Goal: Communication & Community: Ask a question

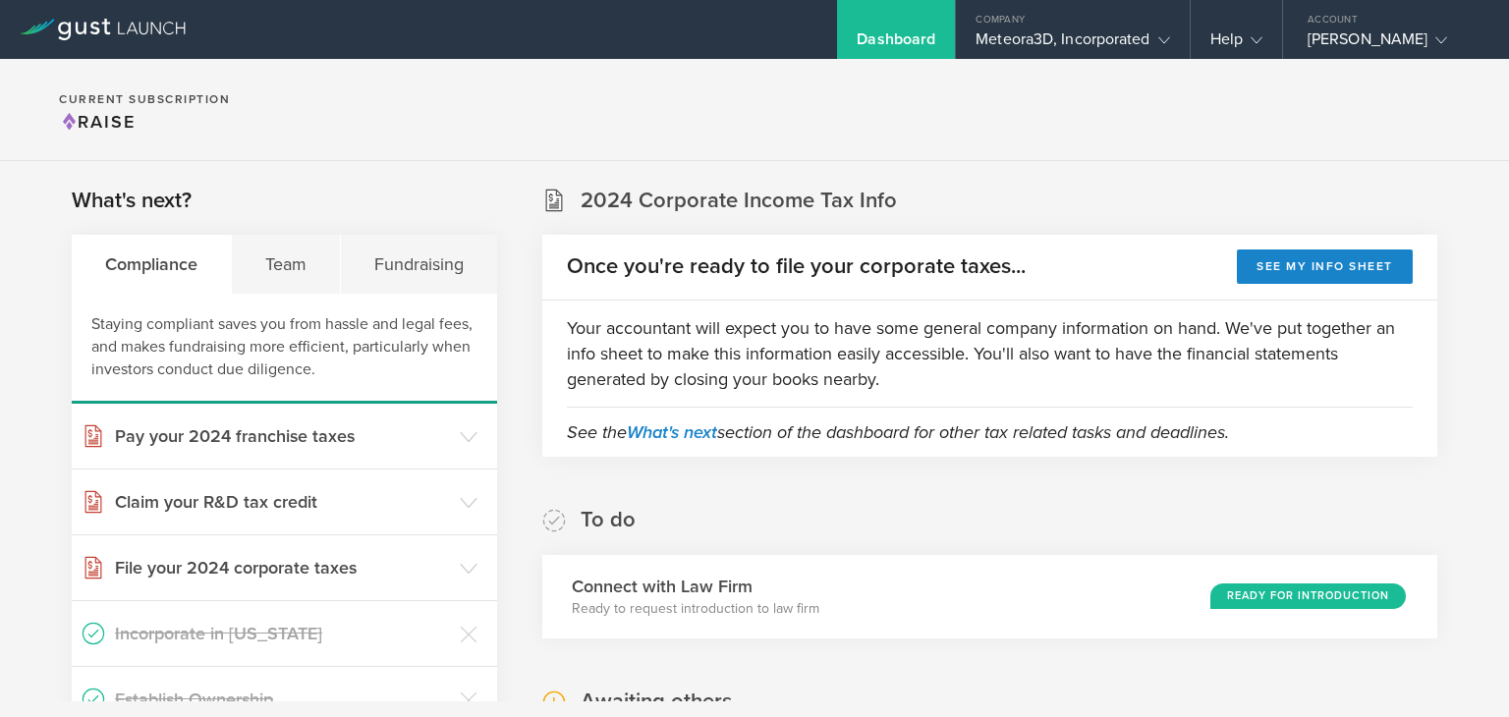
scroll to position [243, 0]
click at [1240, 29] on div "Help" at bounding box center [1236, 43] width 52 height 29
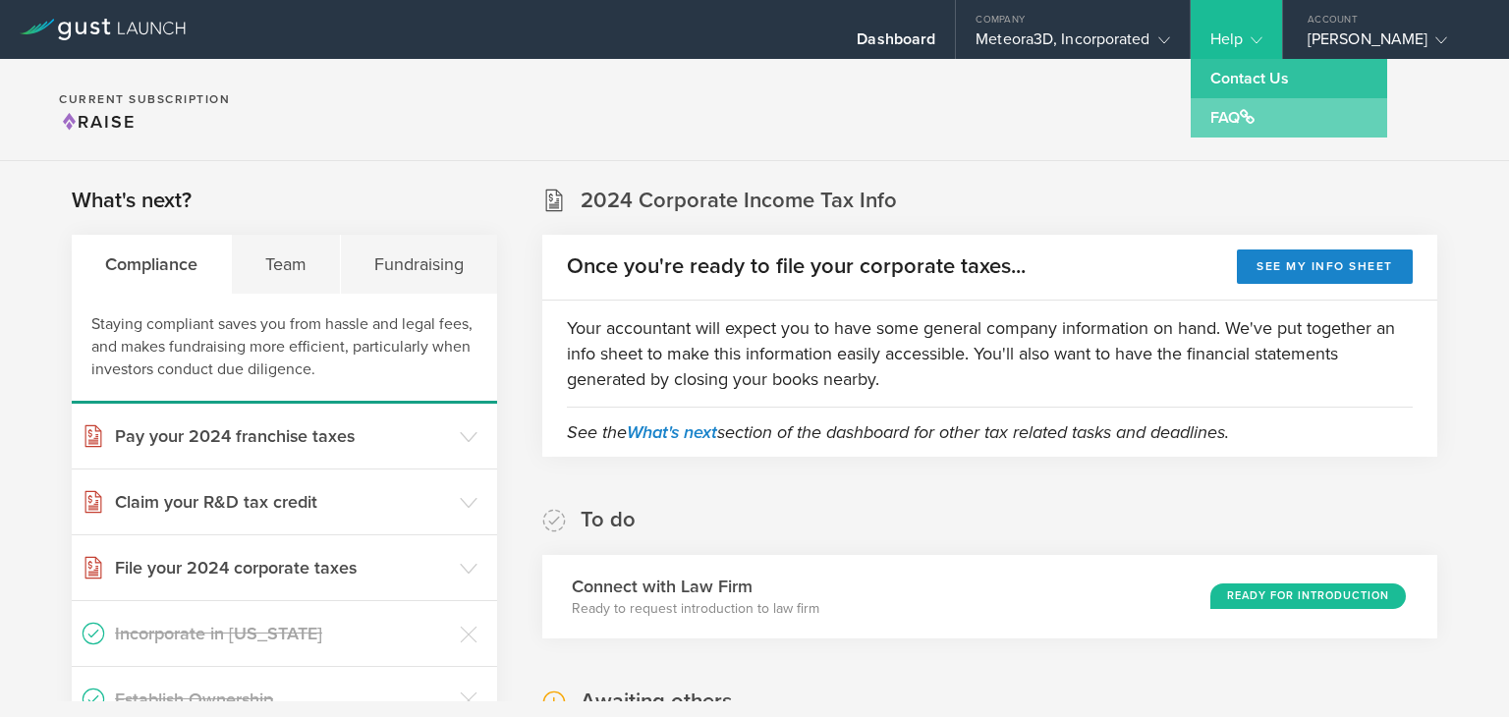
click at [1244, 105] on link "FAQ" at bounding box center [1289, 117] width 196 height 39
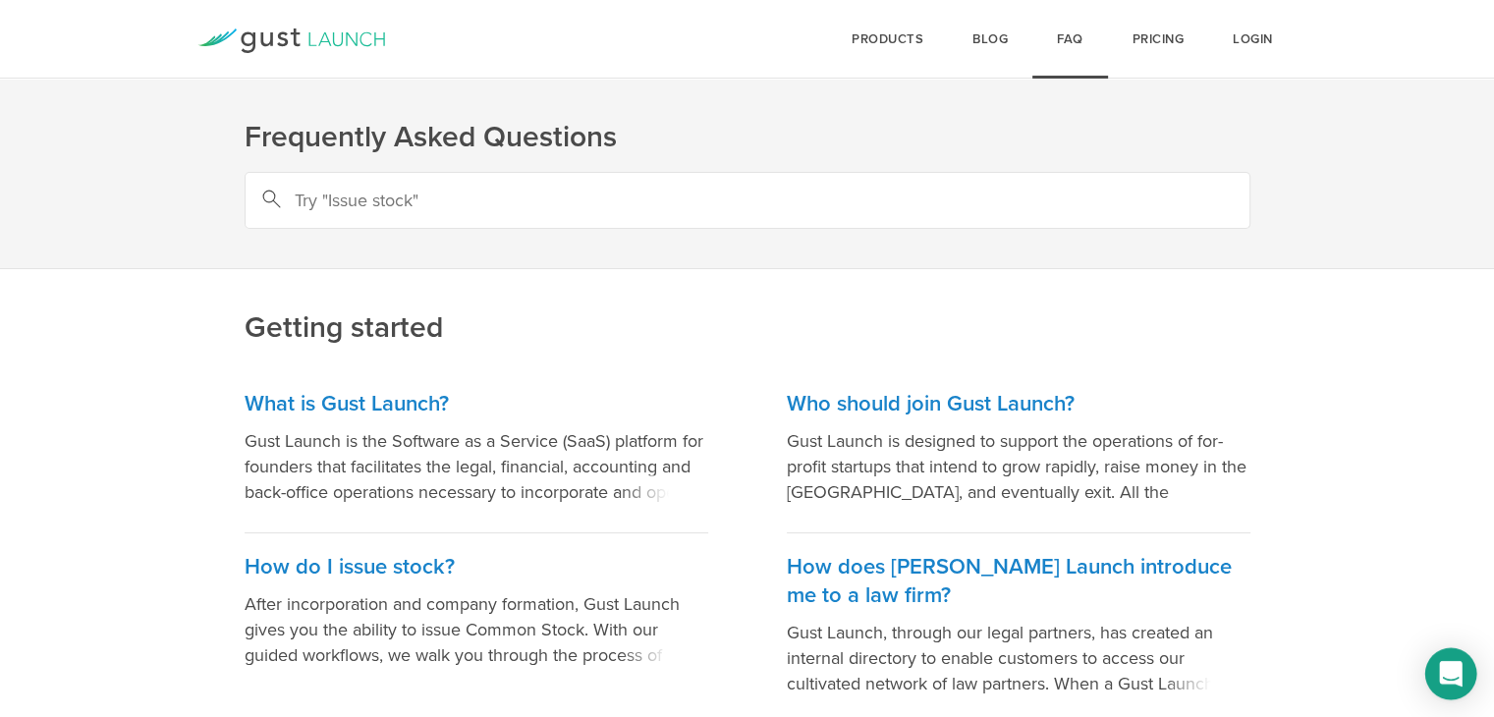
click at [1448, 670] on icon "Open Intercom Messenger" at bounding box center [1450, 674] width 23 height 26
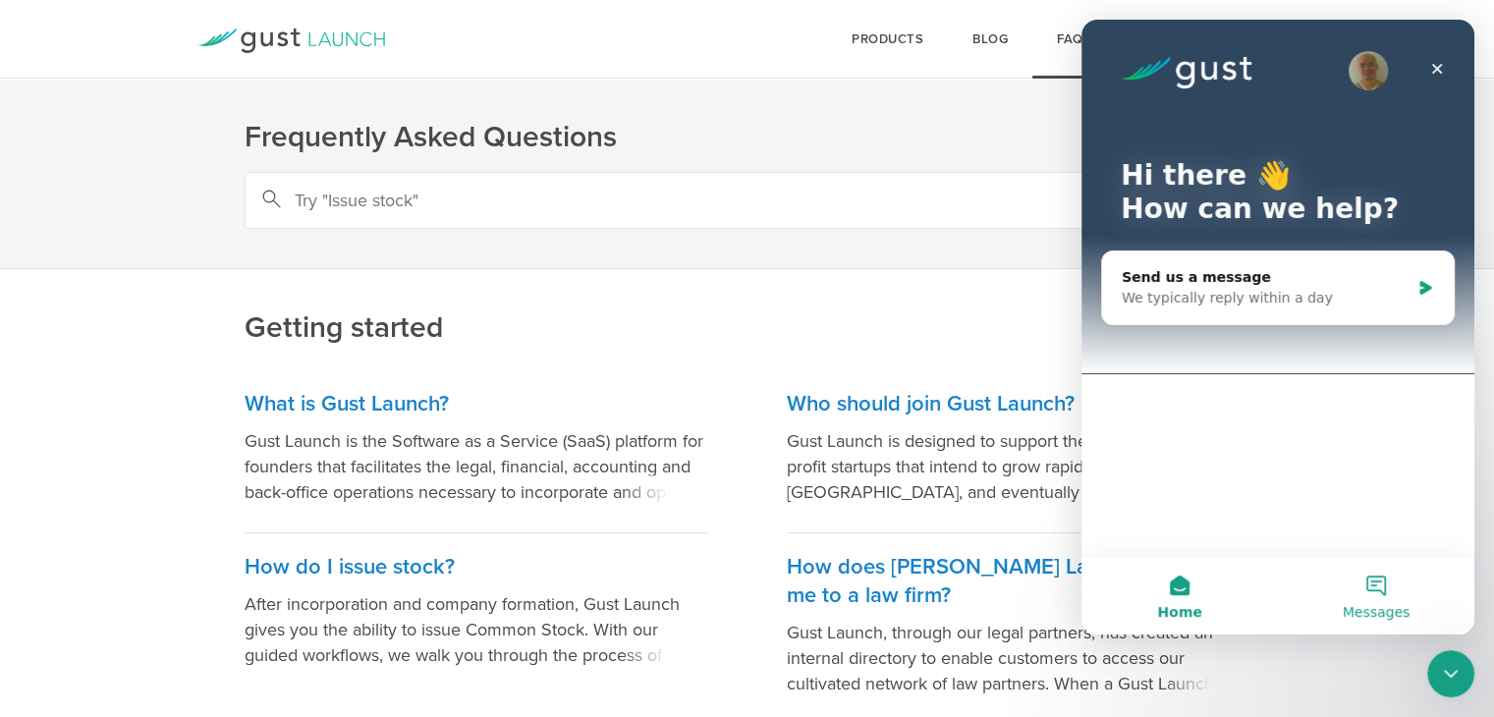
click at [1383, 570] on button "Messages" at bounding box center [1376, 595] width 196 height 79
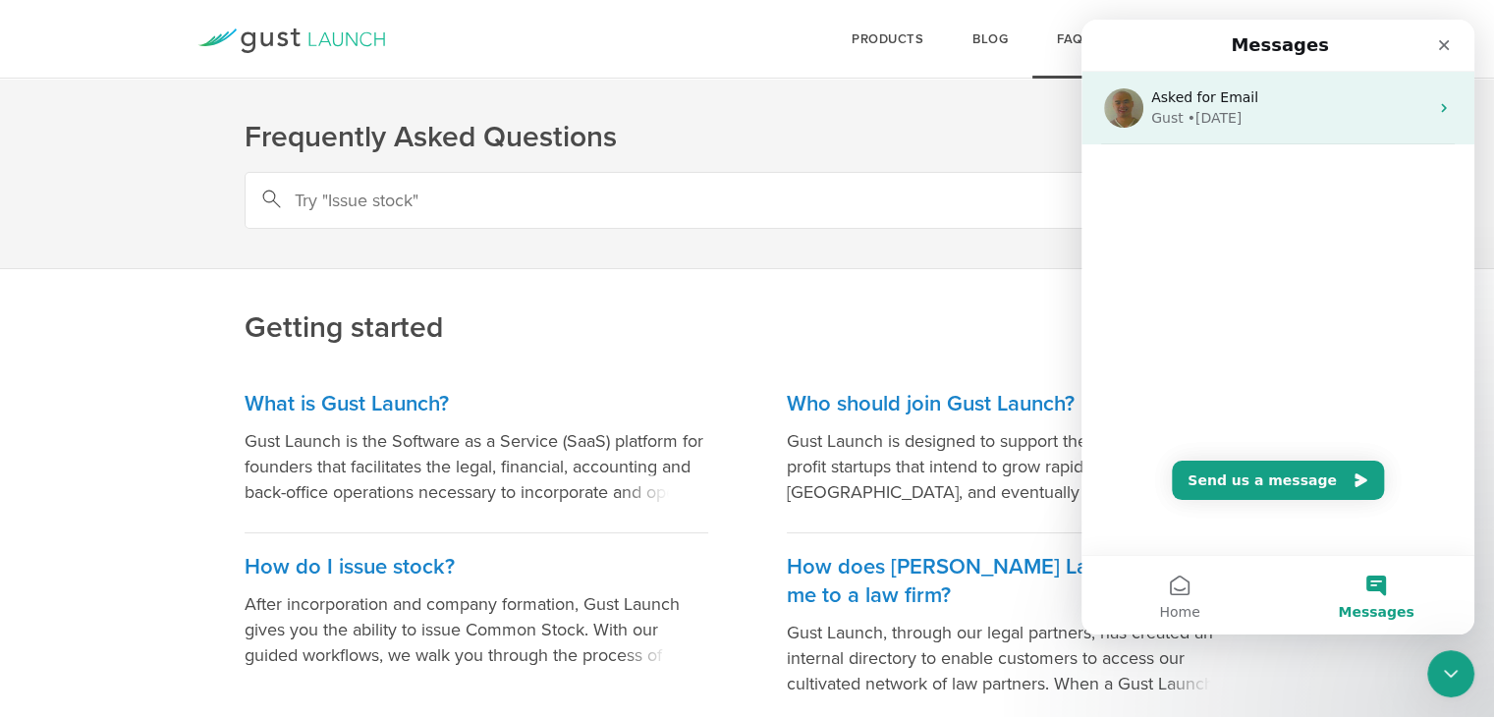
click at [1239, 84] on div "Asked for Email Gust • 1w ago" at bounding box center [1278, 108] width 393 height 73
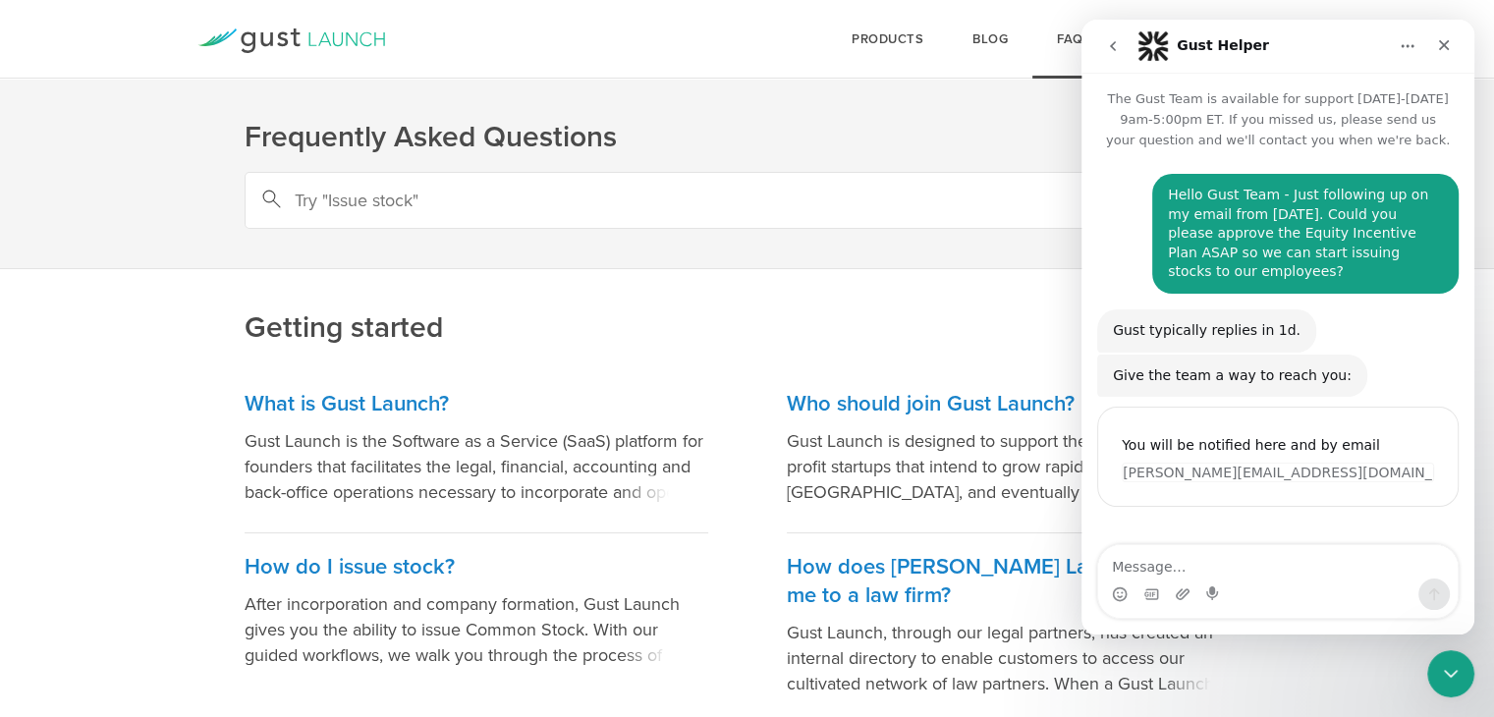
click at [1247, 567] on textarea "Message…" at bounding box center [1278, 561] width 360 height 33
type textarea "h"
type textarea "Hello Gust team, any update on my last message?"
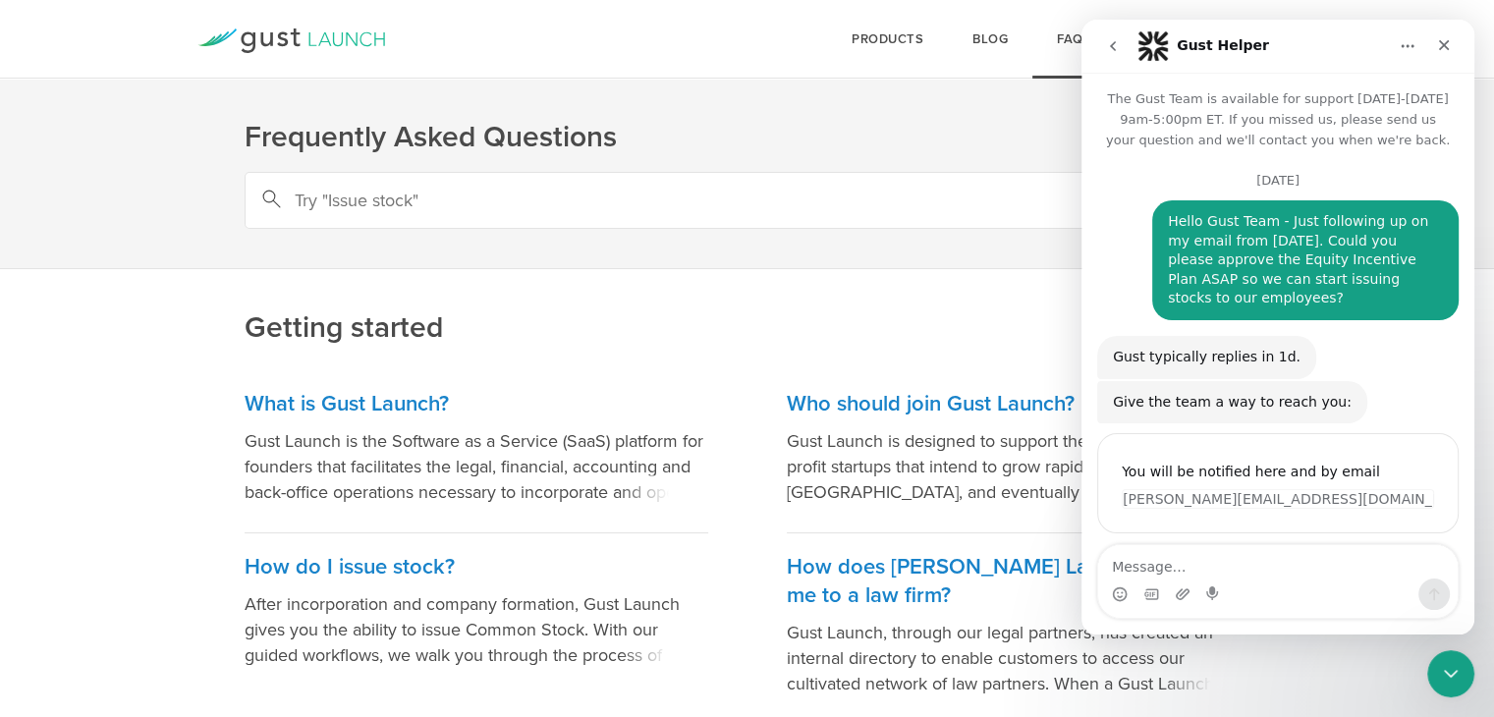
scroll to position [102, 0]
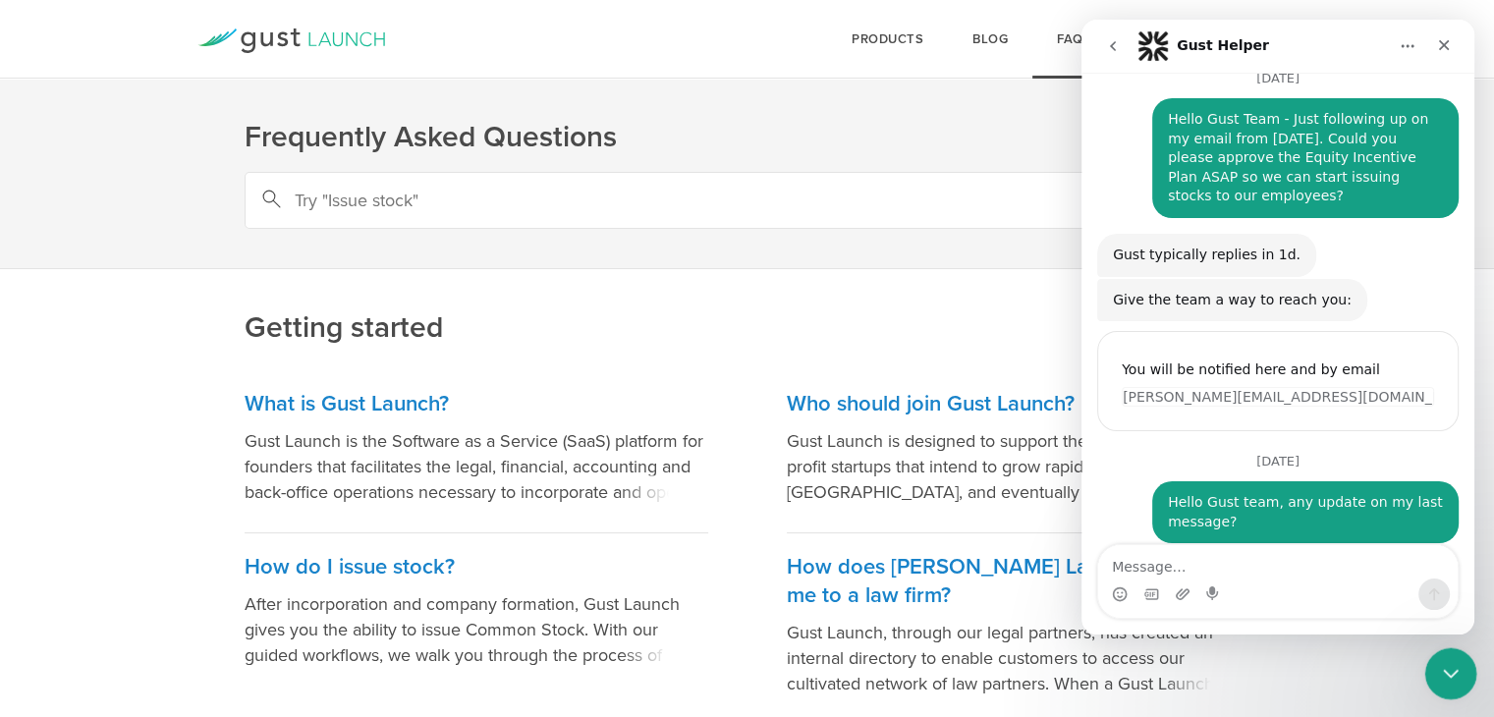
click at [1455, 676] on icon "Close Intercom Messenger" at bounding box center [1448, 671] width 24 height 24
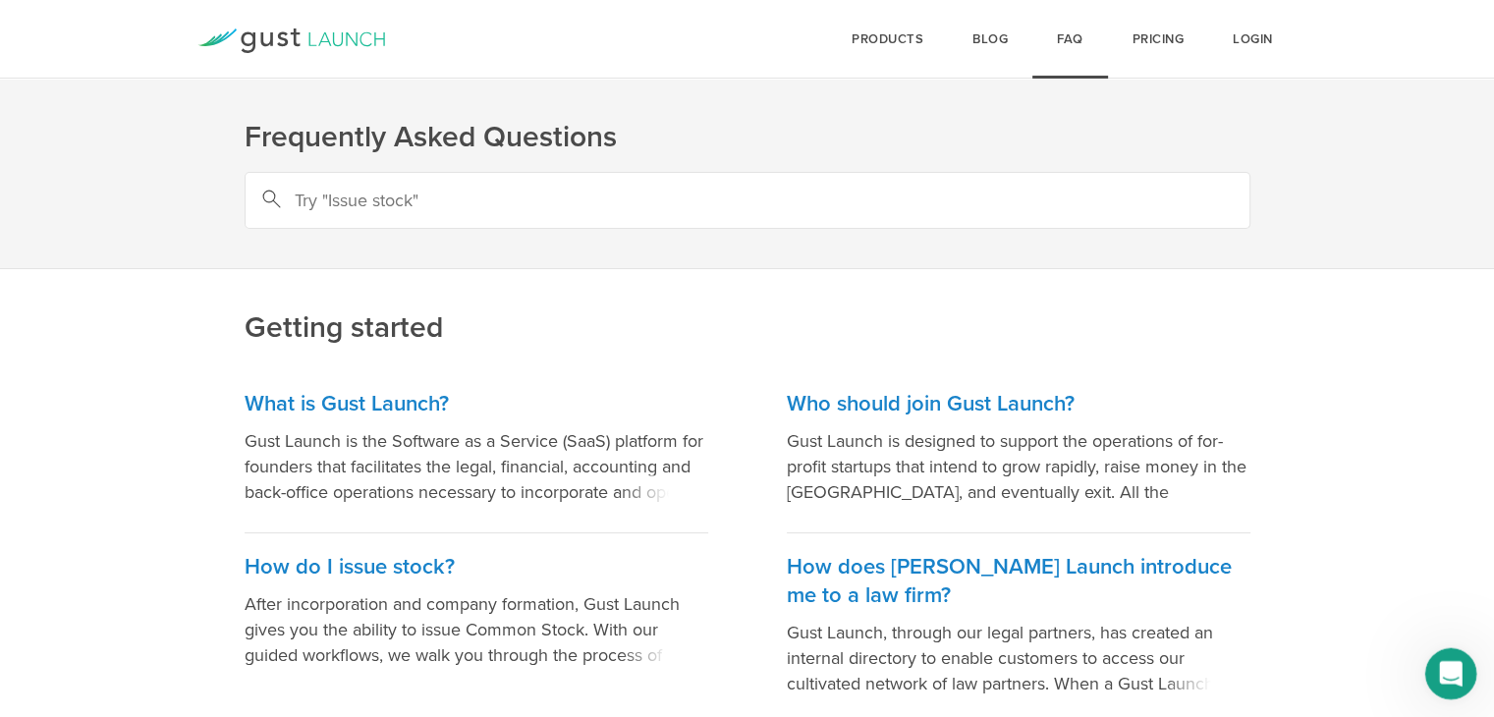
click at [1442, 660] on icon "Open Intercom Messenger" at bounding box center [1448, 671] width 32 height 32
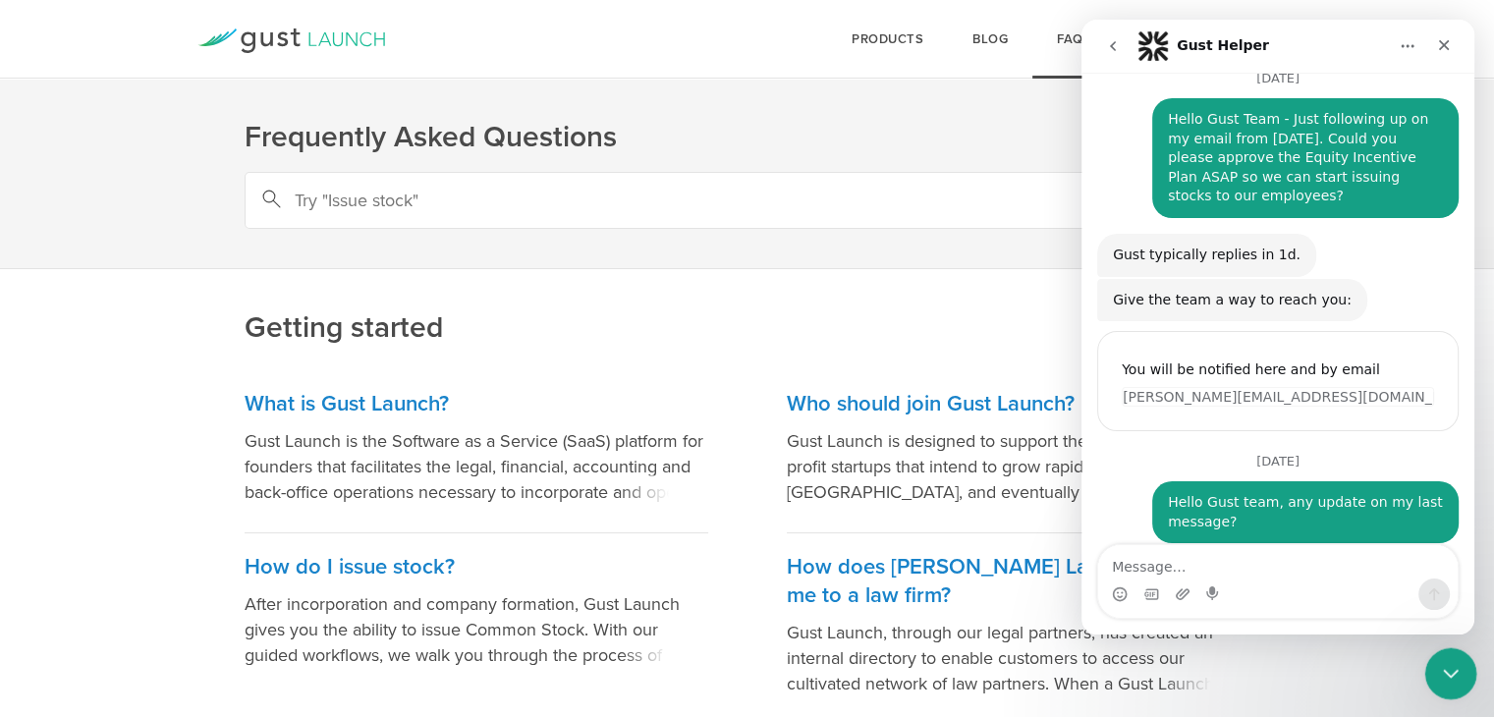
click at [1441, 679] on icon "Close Intercom Messenger" at bounding box center [1448, 671] width 24 height 24
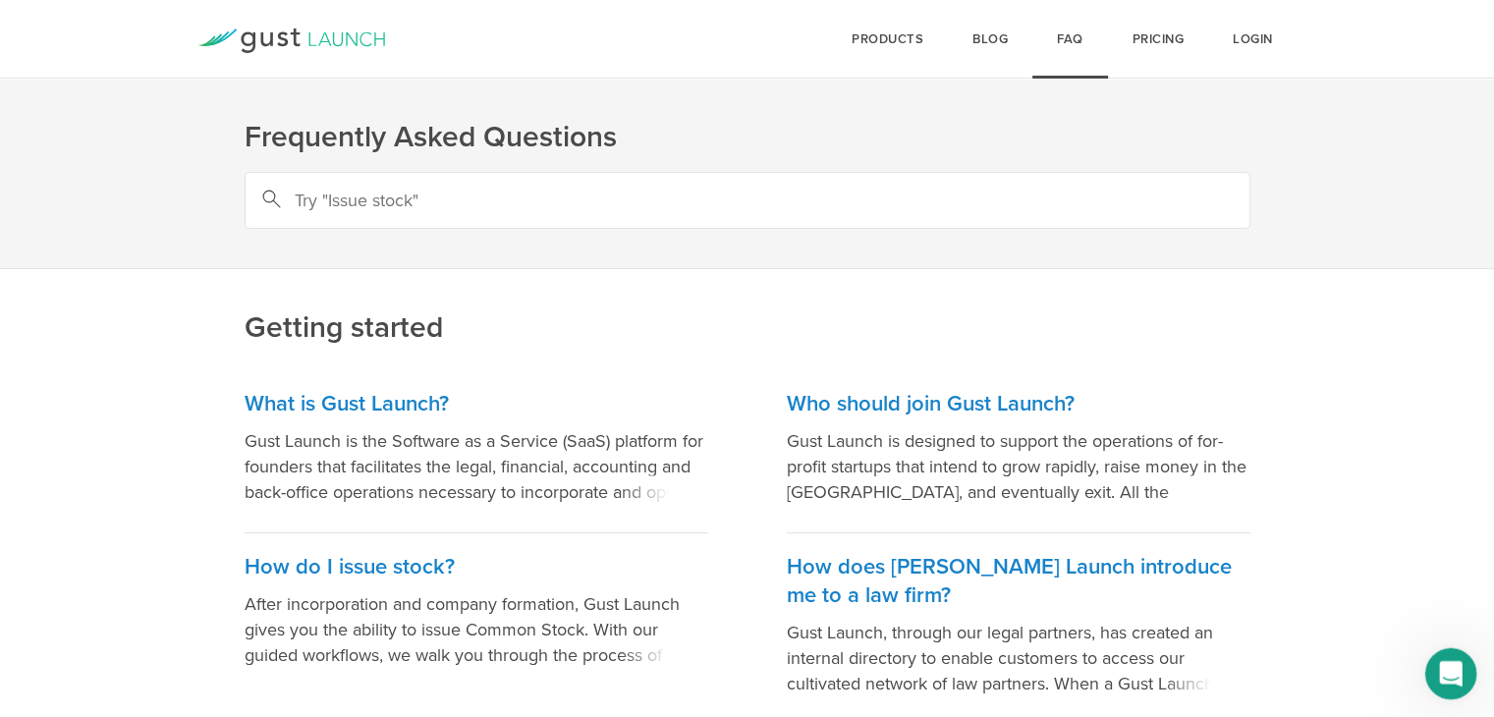
click at [1437, 658] on div "Open Intercom Messenger" at bounding box center [1448, 671] width 65 height 65
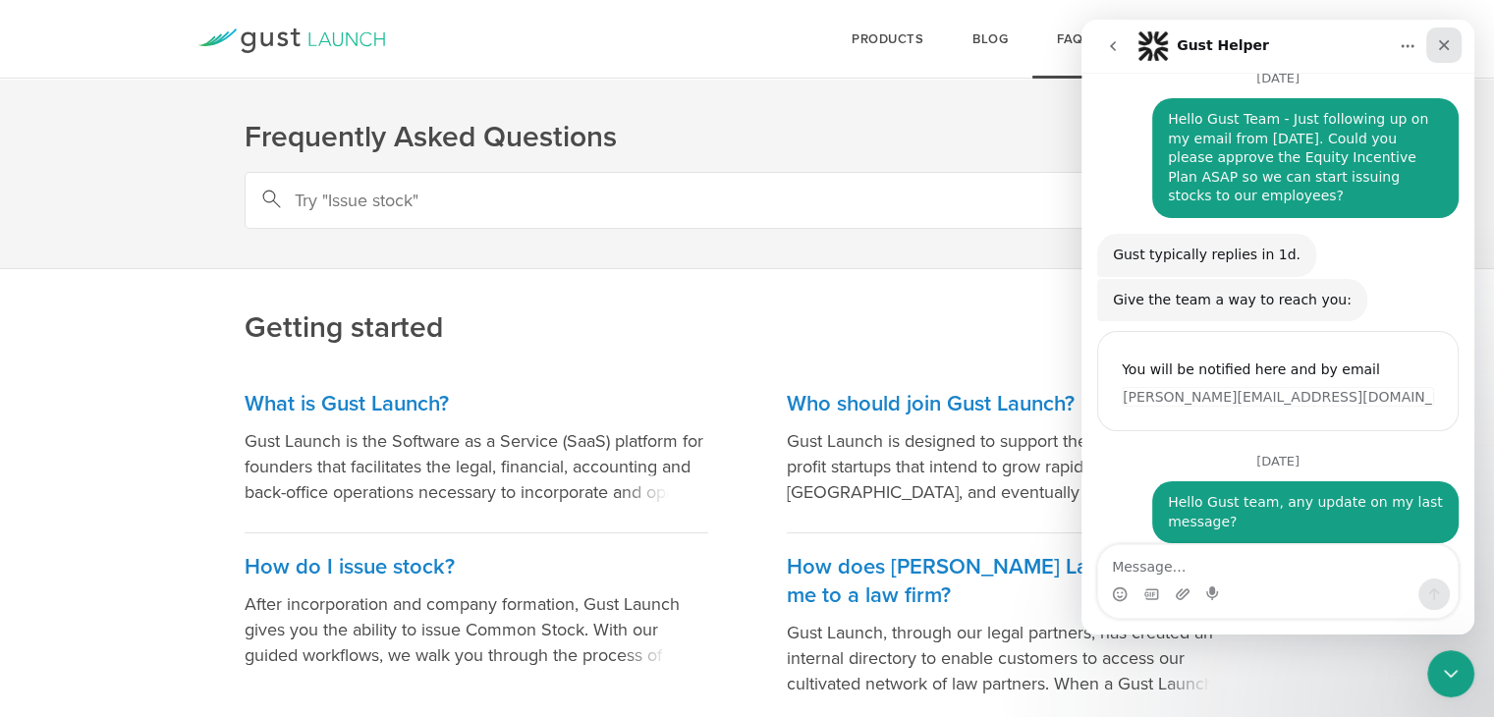
click at [1439, 45] on icon "Close" at bounding box center [1444, 45] width 16 height 16
